Goal: Information Seeking & Learning: Learn about a topic

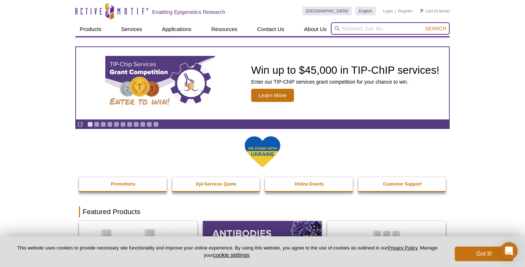
click at [346, 31] on input "search" at bounding box center [390, 28] width 119 height 12
type input "dnmt3a"
click at [436, 29] on button "Search" at bounding box center [436, 28] width 26 height 7
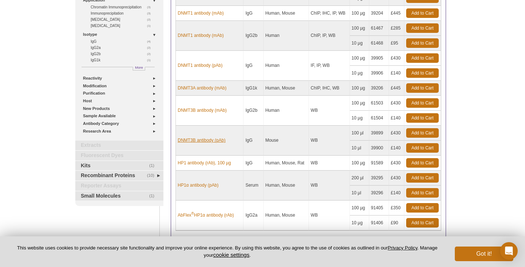
scroll to position [94, 0]
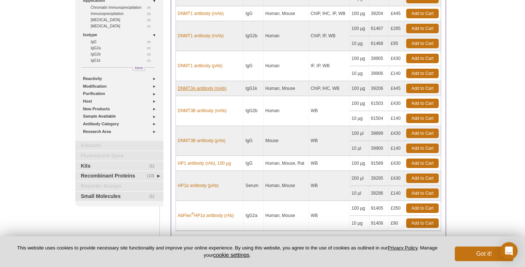
click at [211, 89] on link "DNMT3A antibody (mAb)" at bounding box center [202, 88] width 49 height 7
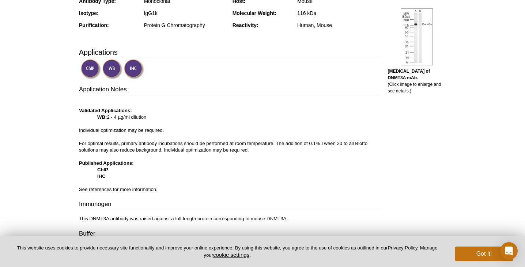
scroll to position [190, 0]
